Goal: Task Accomplishment & Management: Use online tool/utility

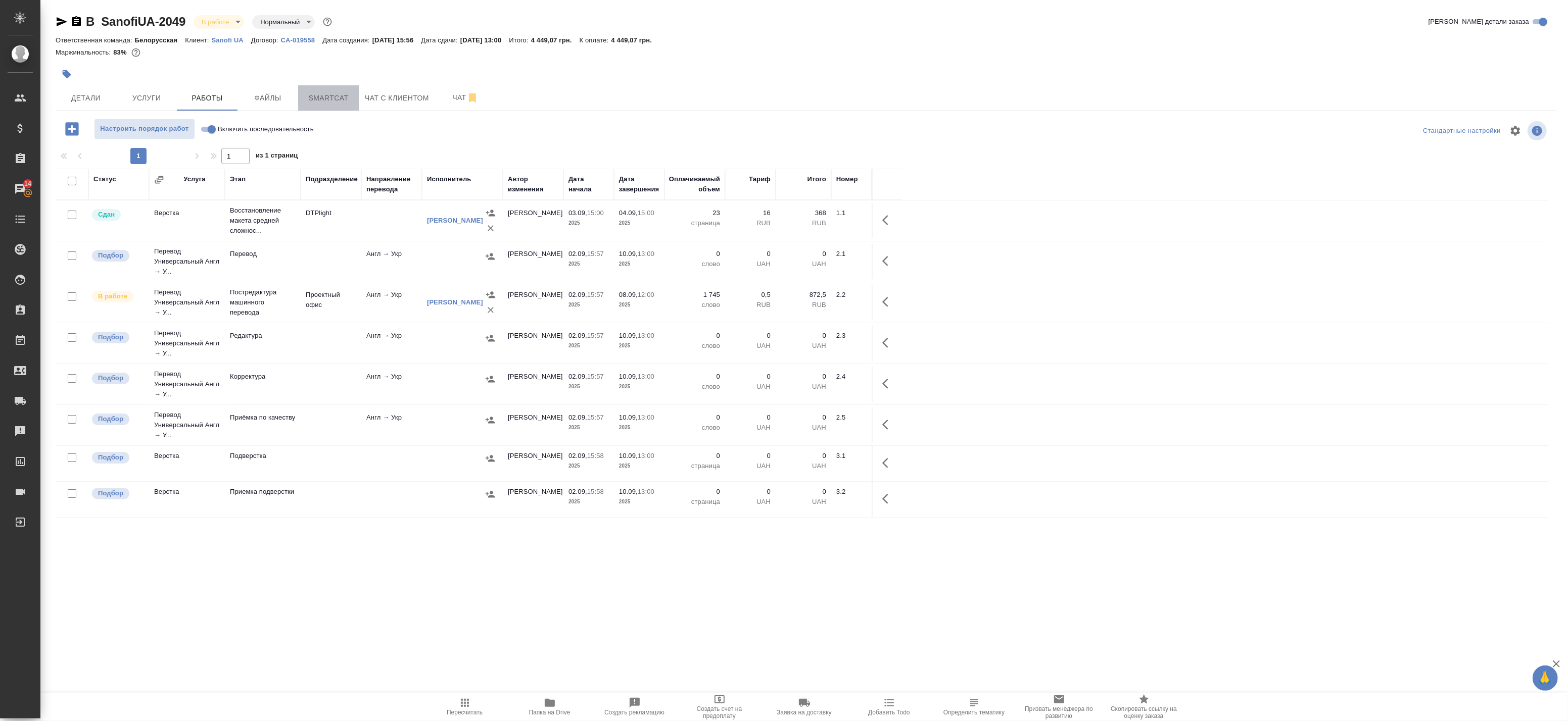
click at [324, 103] on span "Smartcat" at bounding box center [328, 98] width 49 height 13
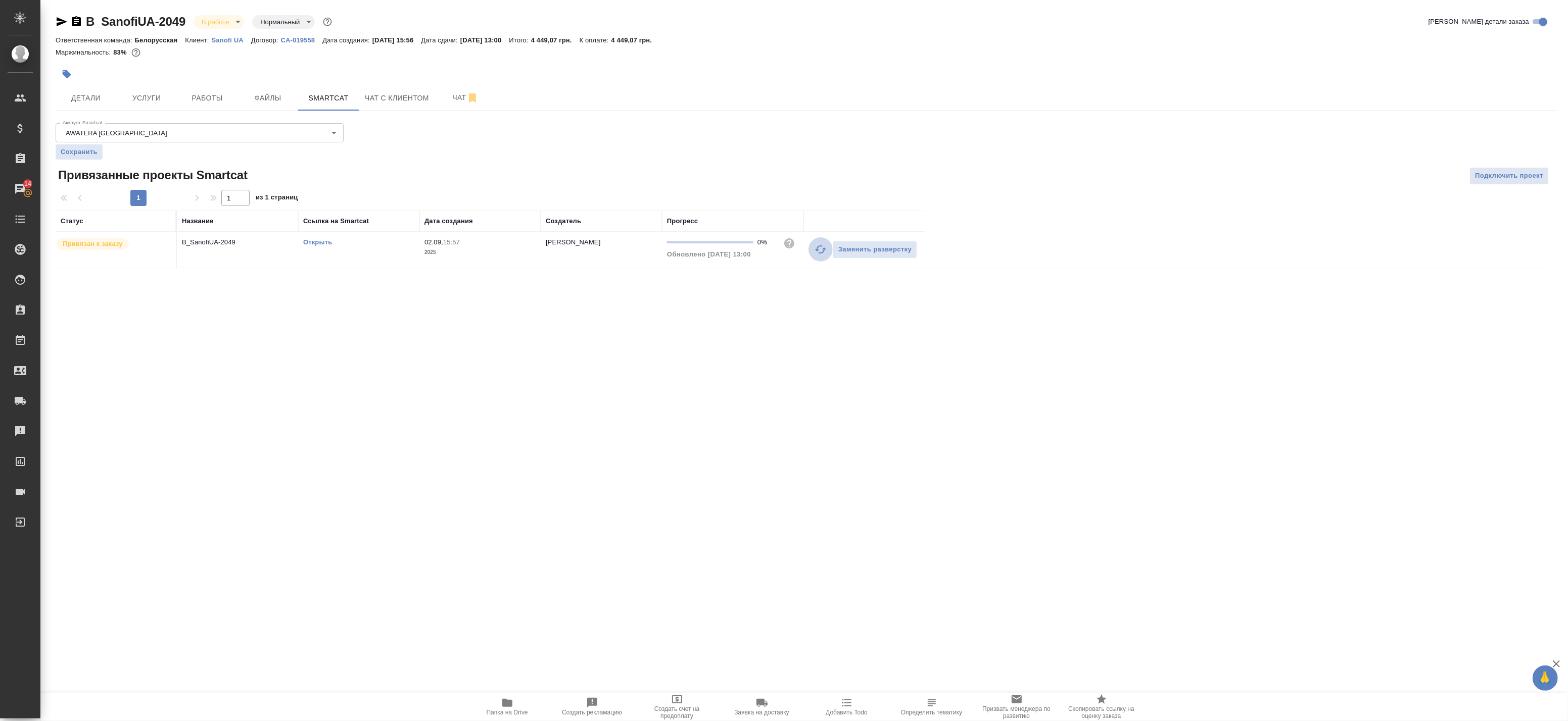
click at [817, 251] on icon "button" at bounding box center [820, 249] width 11 height 8
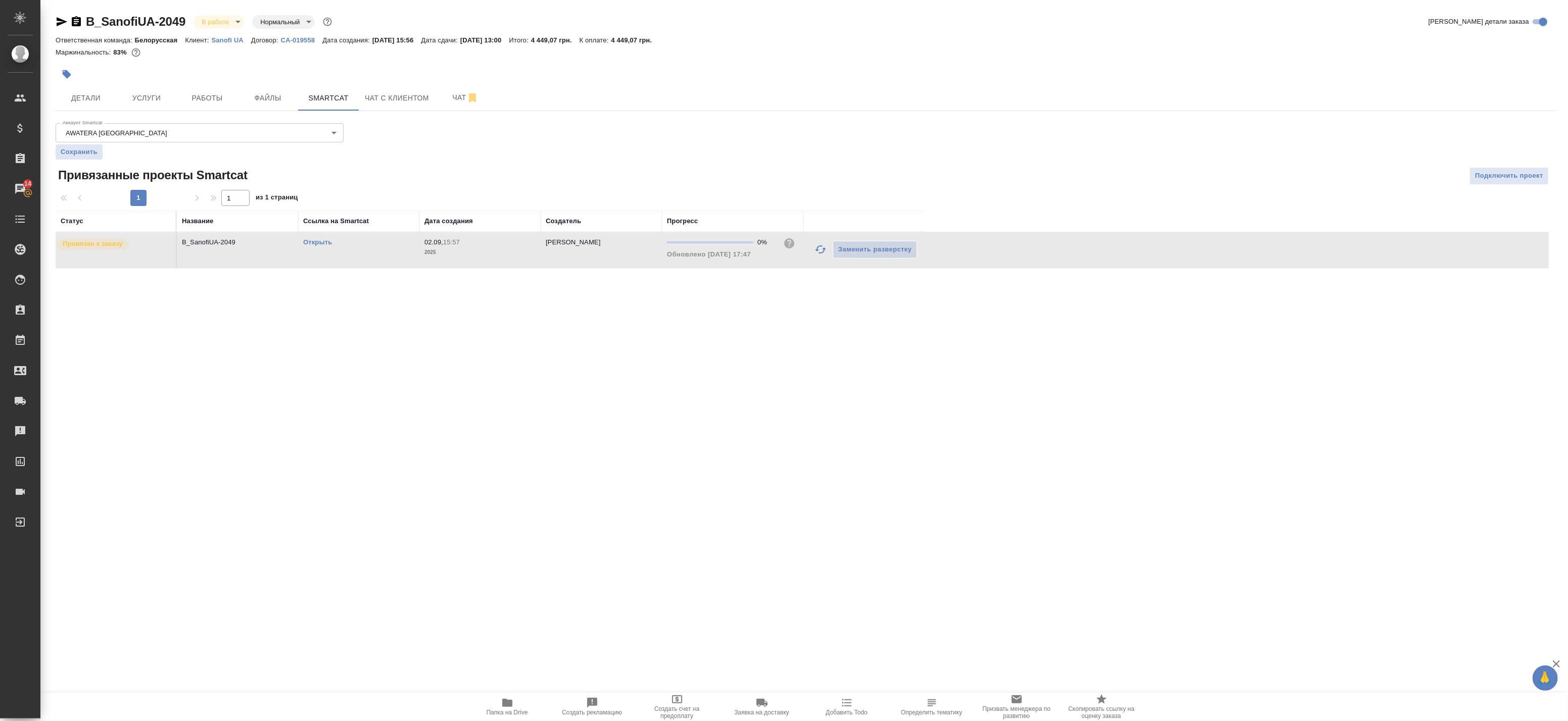
click at [322, 243] on link "Открыть" at bounding box center [318, 242] width 29 height 8
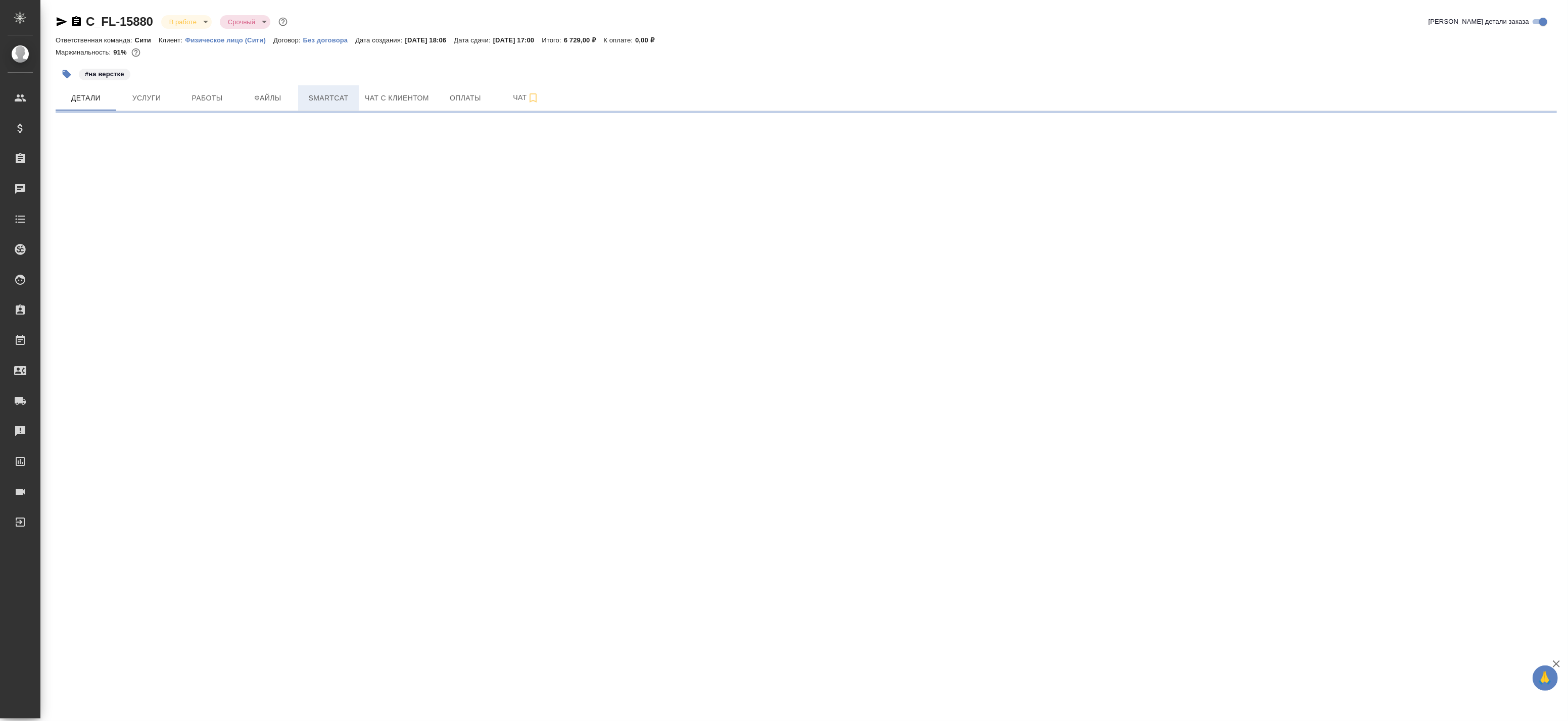
select select "RU"
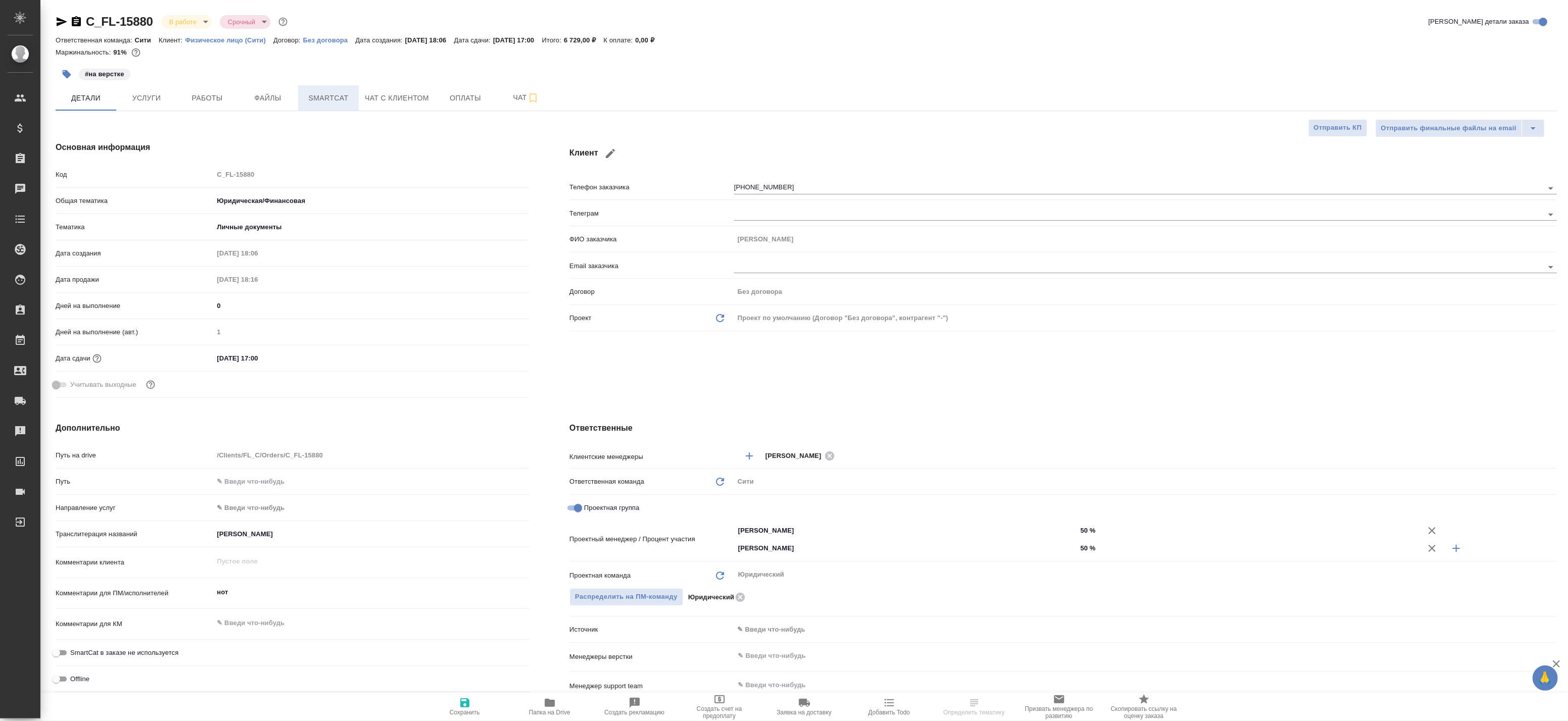
type textarea "x"
drag, startPoint x: 334, startPoint y: 101, endPoint x: 229, endPoint y: 93, distance: 105.3
click at [229, 93] on div "Детали Услуги Работы Файлы Smartcat Чат с клиентом Оплаты Чат" at bounding box center [806, 98] width 1501 height 26
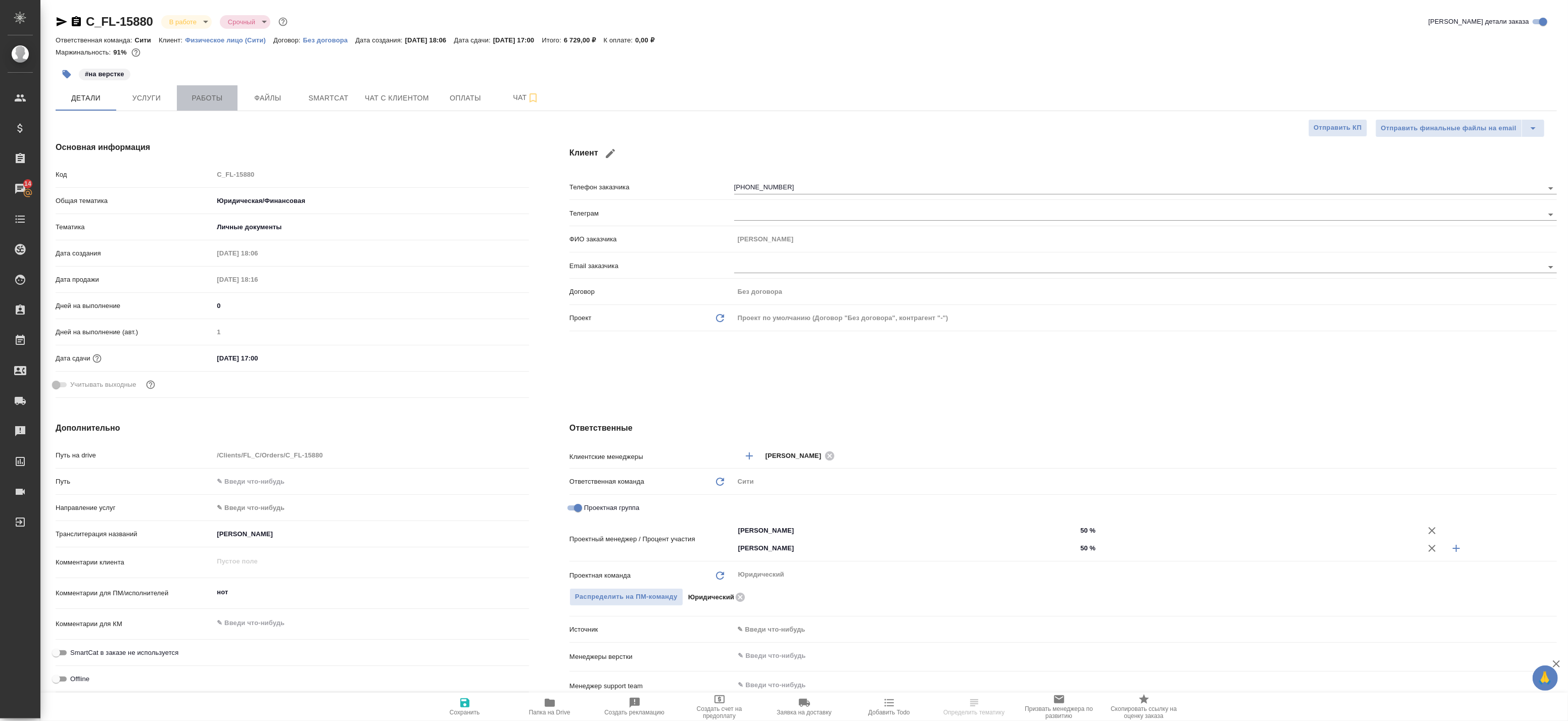
click at [229, 93] on span "Работы" at bounding box center [207, 98] width 49 height 13
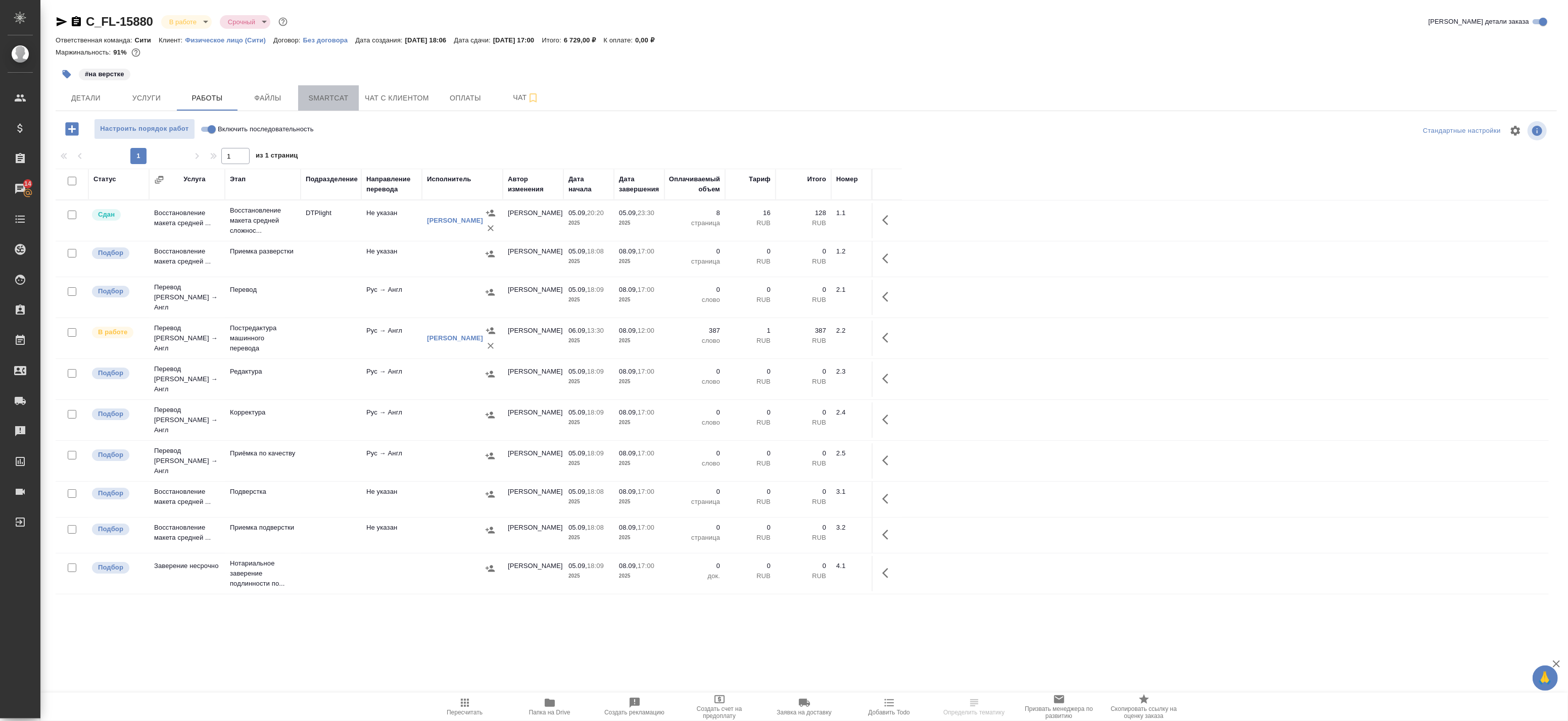
click at [331, 96] on span "Smartcat" at bounding box center [328, 98] width 49 height 13
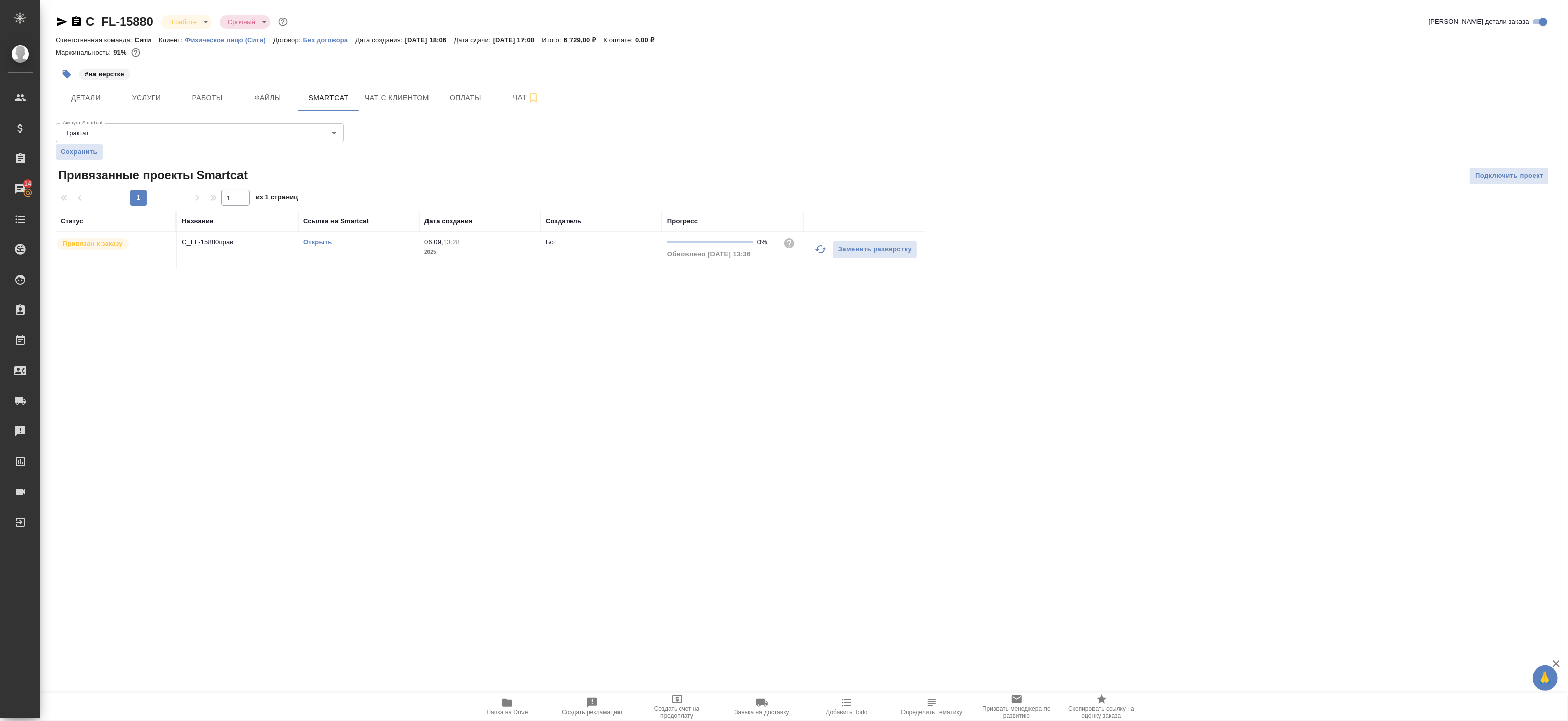
click at [316, 240] on link "Открыть" at bounding box center [318, 242] width 29 height 8
click at [224, 91] on button "Работы" at bounding box center [207, 98] width 61 height 26
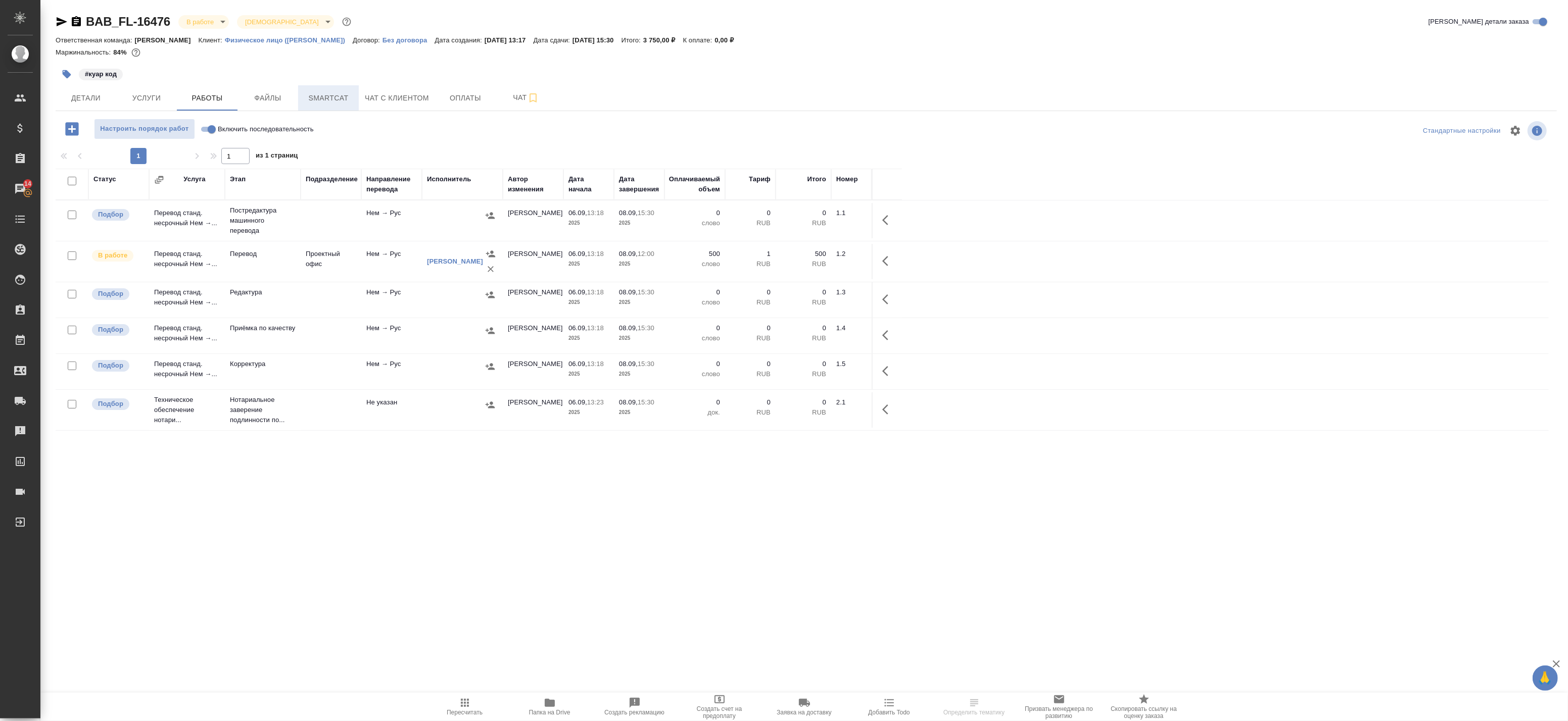
click at [330, 95] on span "Smartcat" at bounding box center [328, 98] width 49 height 13
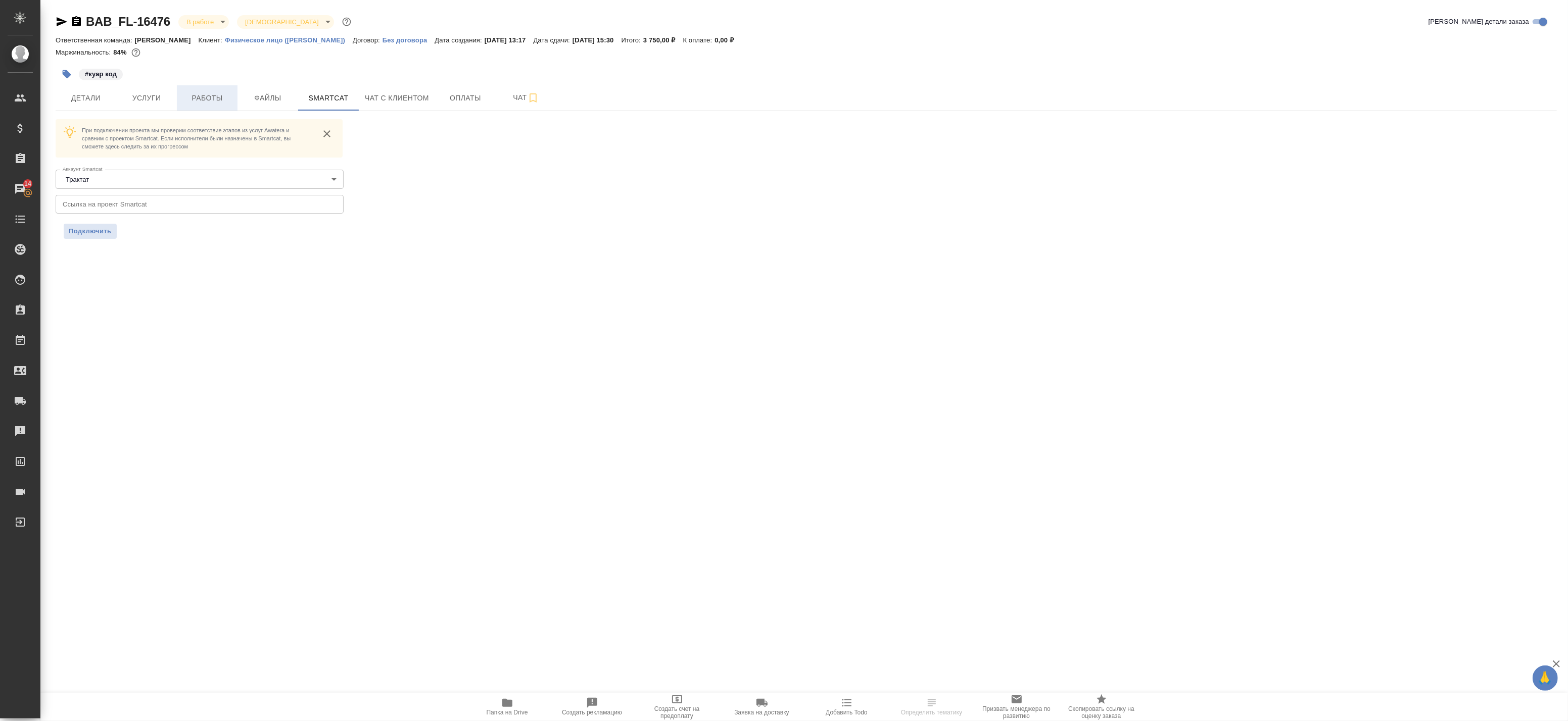
click at [206, 94] on span "Работы" at bounding box center [207, 98] width 49 height 13
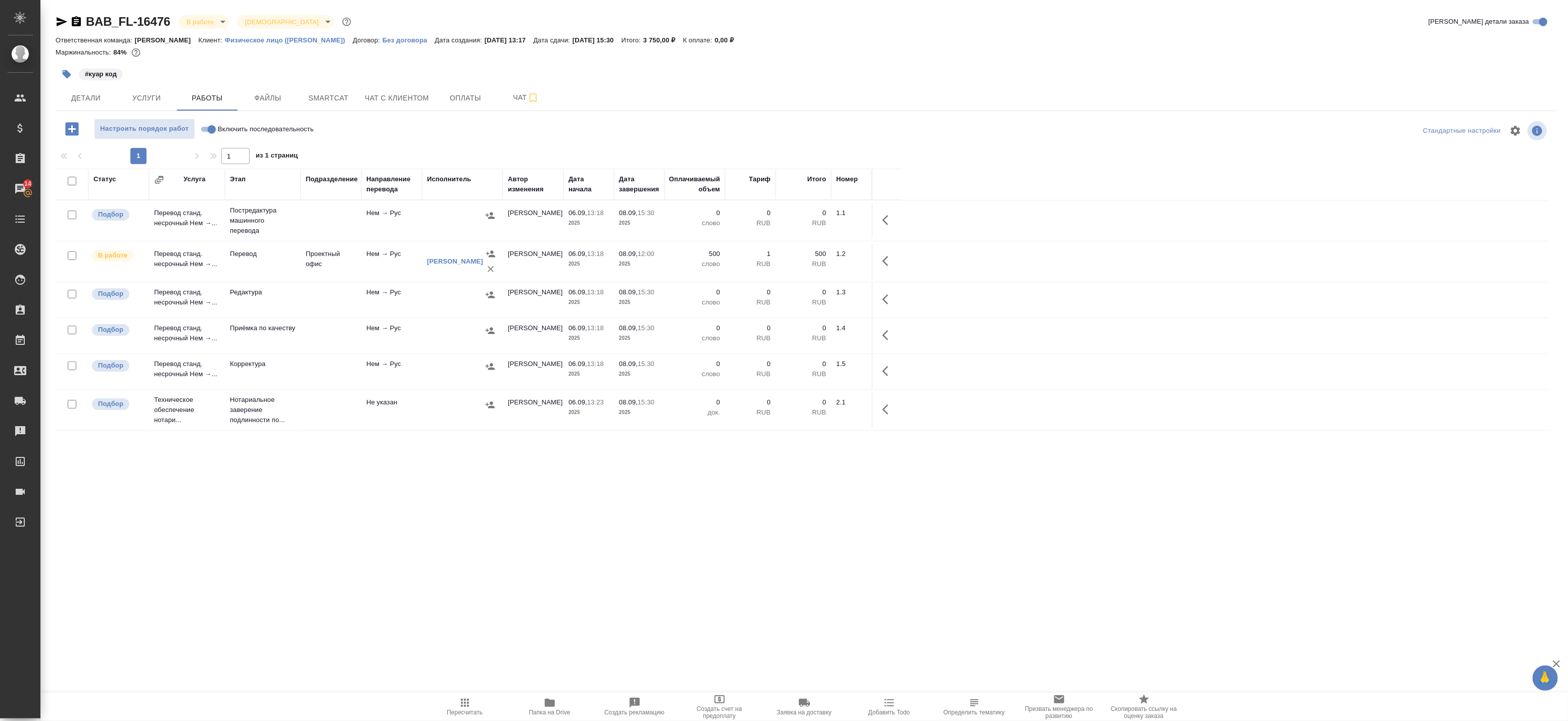
click at [292, 501] on div "Статус Услуга Этап Подразделение Направление перевода Исполнитель Автор изменен…" at bounding box center [802, 396] width 1494 height 454
